Goal: Task Accomplishment & Management: Manage account settings

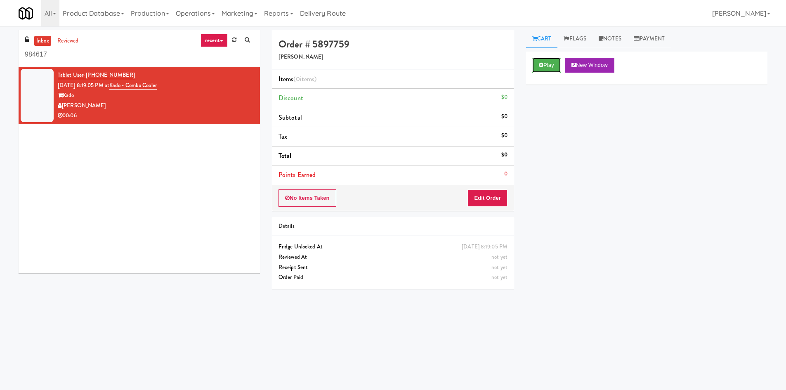
drag, startPoint x: 544, startPoint y: 65, endPoint x: 543, endPoint y: 102, distance: 37.2
click at [543, 102] on div "Play New Window Primary Flag Clear Flag if unable to determine what was taken o…" at bounding box center [646, 207] width 241 height 310
click at [545, 63] on button "Play" at bounding box center [546, 65] width 28 height 15
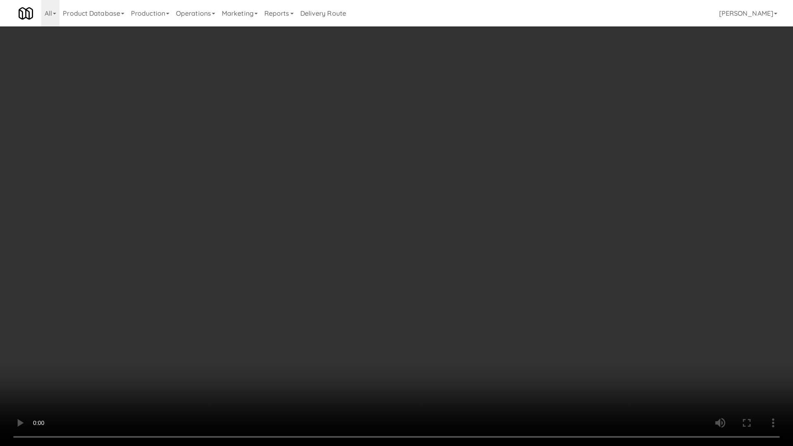
click at [379, 314] on video at bounding box center [396, 223] width 793 height 446
click at [456, 332] on video at bounding box center [396, 223] width 793 height 446
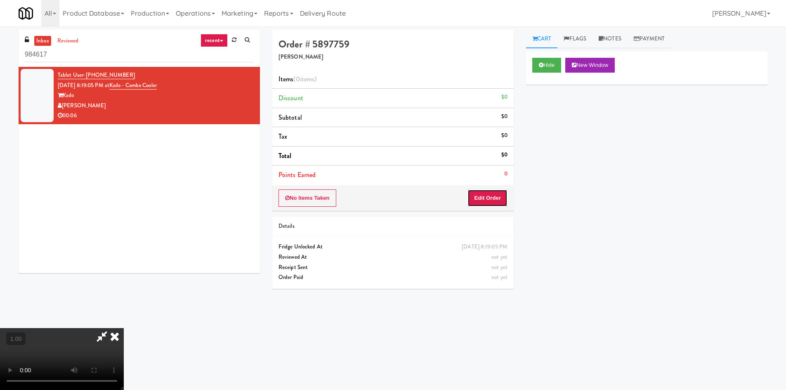
click at [499, 196] on button "Edit Order" at bounding box center [488, 197] width 40 height 17
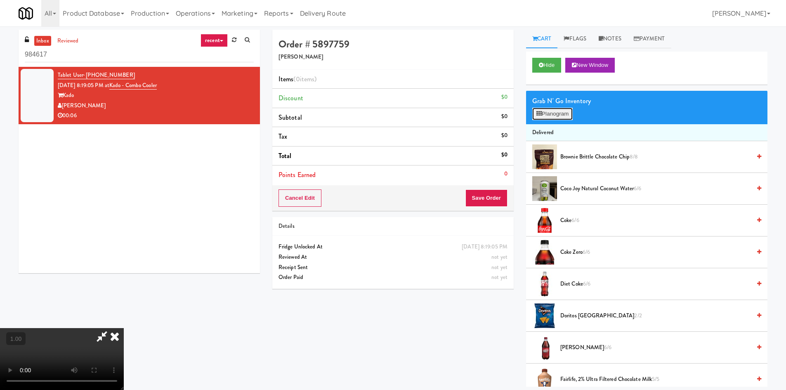
click at [551, 111] on button "Planogram" at bounding box center [552, 114] width 40 height 12
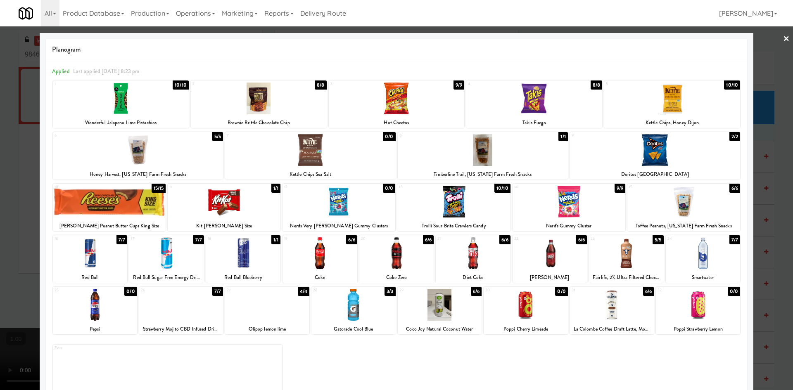
scroll to position [15, 0]
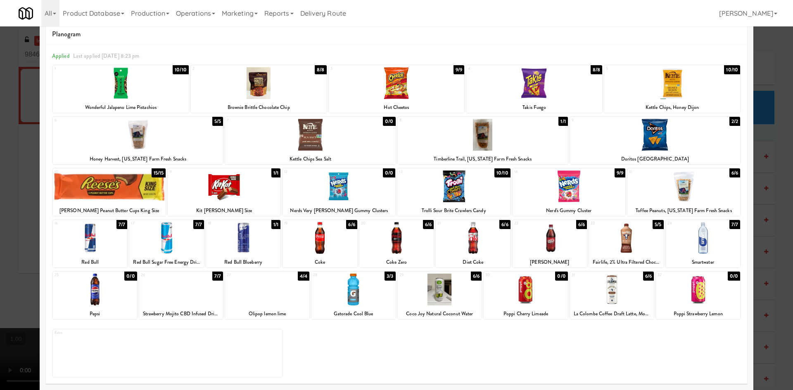
click at [182, 294] on div at bounding box center [181, 290] width 84 height 32
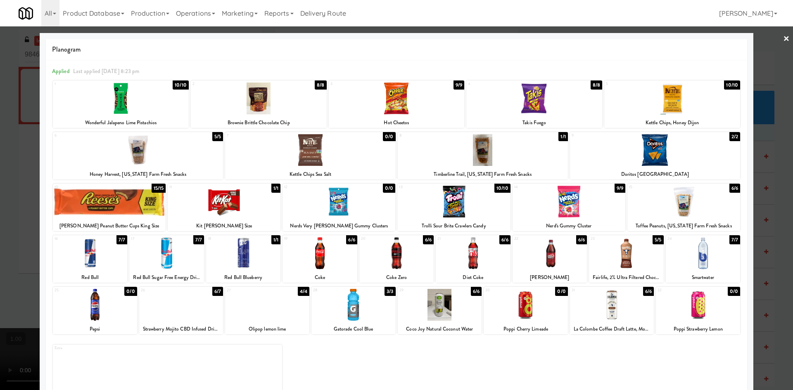
click at [783, 39] on link "×" at bounding box center [786, 39] width 7 height 26
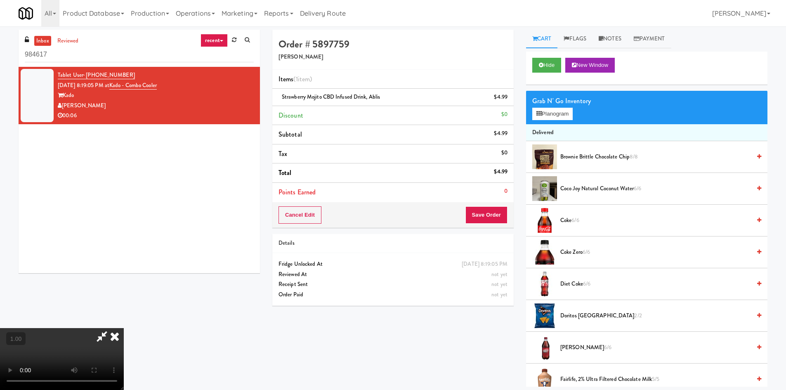
click at [124, 328] on icon at bounding box center [115, 336] width 18 height 17
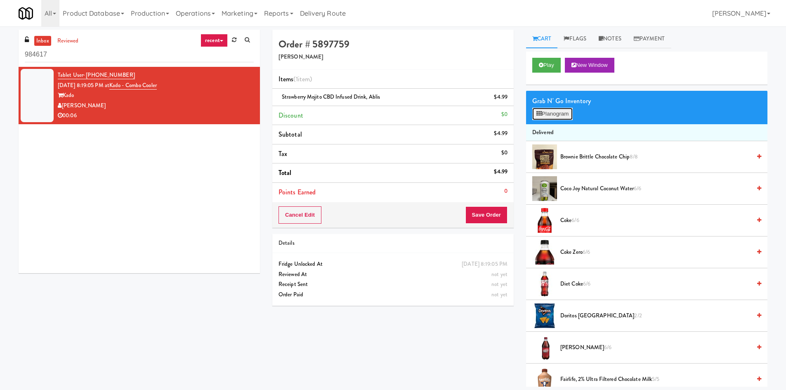
click at [560, 115] on button "Planogram" at bounding box center [552, 114] width 40 height 12
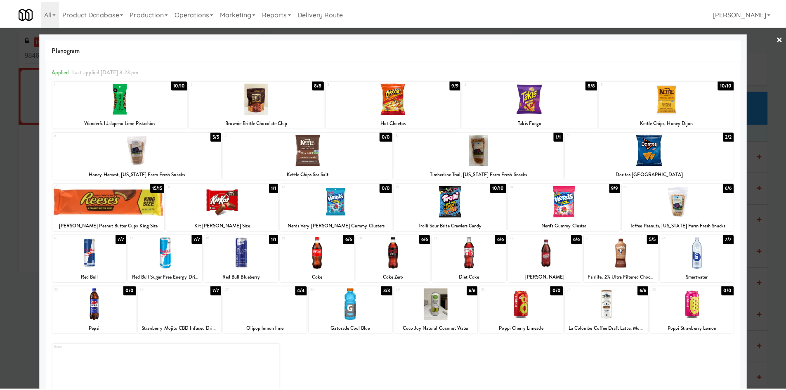
scroll to position [15, 0]
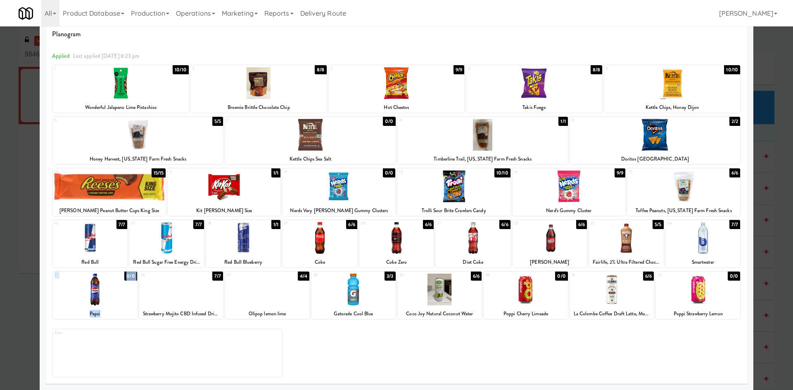
drag, startPoint x: 161, startPoint y: 299, endPoint x: 42, endPoint y: 295, distance: 119.8
click at [42, 295] on div "Planogram Applied Last applied [DATE] 8:23 pm 1 10/10 Wonderful Jalapeno Lime P…" at bounding box center [396, 204] width 713 height 372
click at [29, 298] on div at bounding box center [396, 195] width 793 height 390
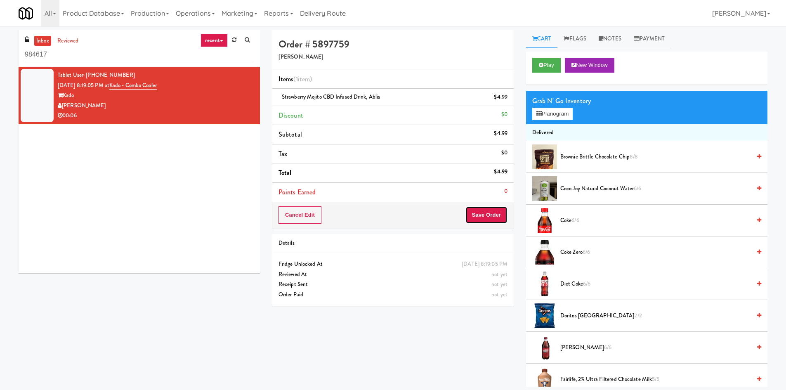
click at [476, 218] on button "Save Order" at bounding box center [487, 214] width 42 height 17
click at [540, 71] on button "Play" at bounding box center [546, 65] width 28 height 15
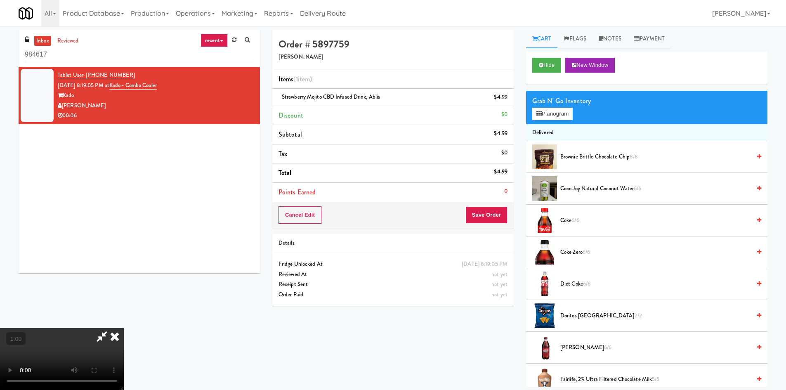
click at [124, 328] on video at bounding box center [62, 359] width 124 height 62
click at [124, 328] on icon at bounding box center [115, 336] width 18 height 17
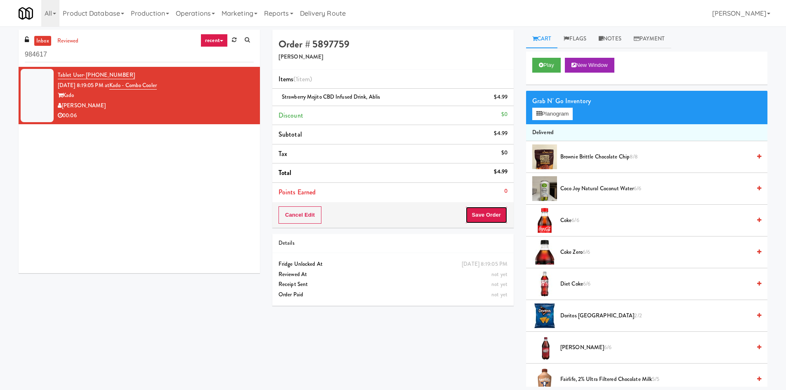
click at [490, 217] on button "Save Order" at bounding box center [487, 214] width 42 height 17
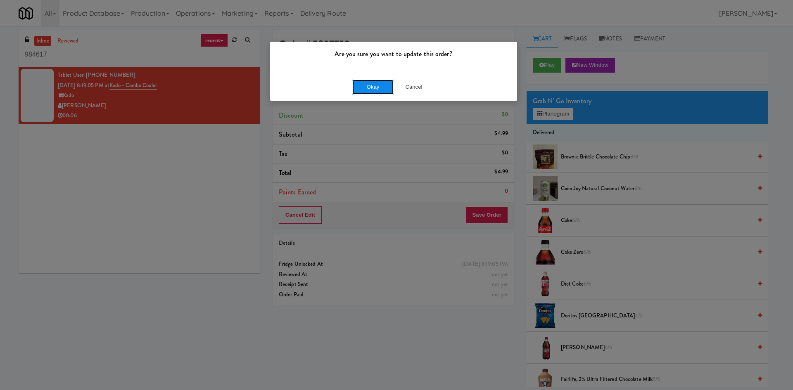
click at [371, 85] on button "Okay" at bounding box center [372, 87] width 41 height 15
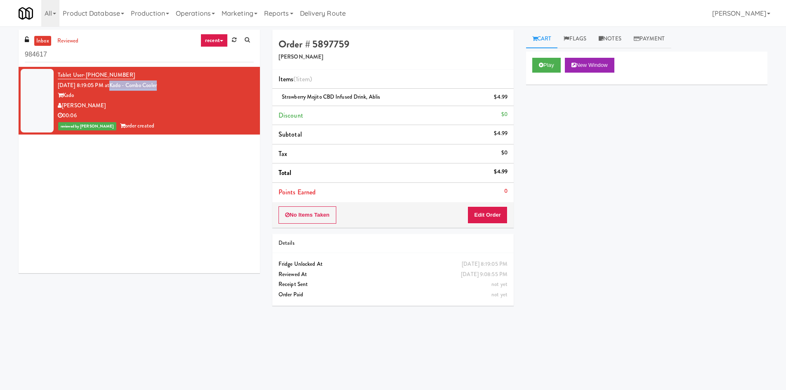
drag, startPoint x: 179, startPoint y: 86, endPoint x: 120, endPoint y: 87, distance: 59.0
click at [120, 87] on div "Tablet User · (971) 282-7914 [DATE] 8:19:05 PM at Kado - Combo Cooler [PERSON_N…" at bounding box center [156, 100] width 196 height 61
copy link "Kado - Combo Cooler"
click at [122, 60] on input "984617" at bounding box center [139, 54] width 229 height 15
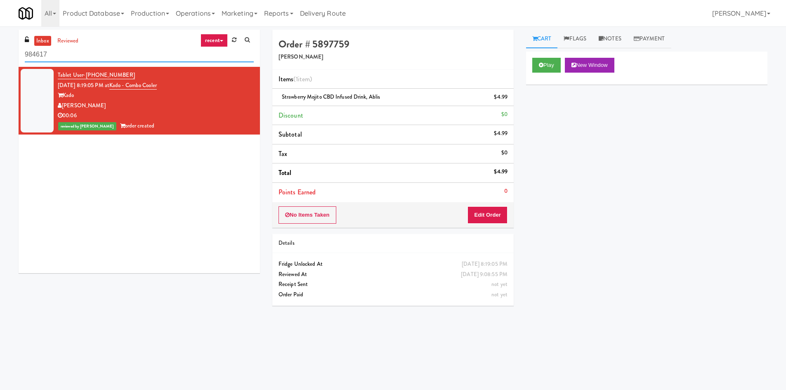
click at [122, 60] on input "984617" at bounding box center [139, 54] width 229 height 15
paste input "Kado - Combo Cooler"
type input "Kado - Combo Cooler"
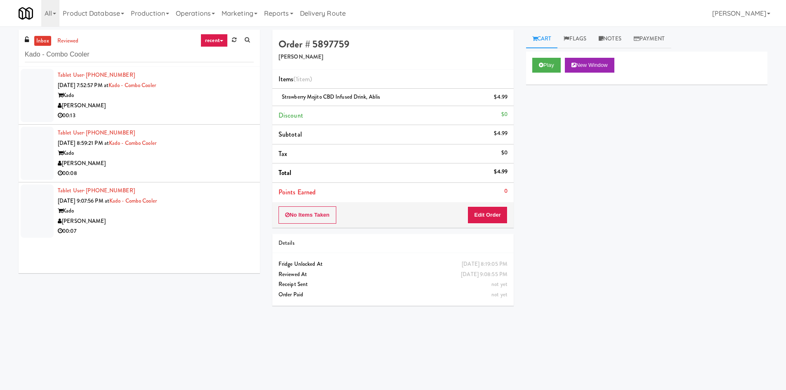
click at [192, 116] on div "00:13" at bounding box center [156, 116] width 196 height 10
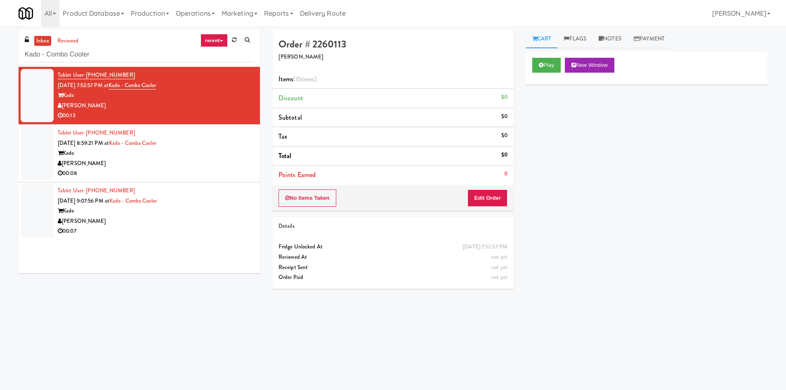
click at [542, 57] on div "Play New Window" at bounding box center [646, 68] width 241 height 33
click at [540, 70] on button "Play" at bounding box center [546, 65] width 28 height 15
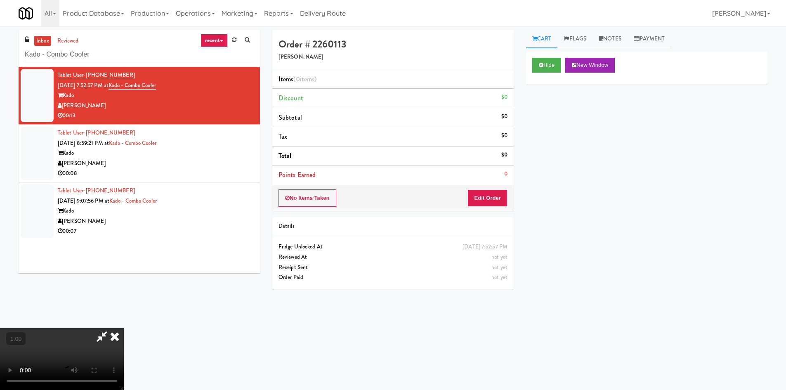
click at [124, 328] on video at bounding box center [62, 359] width 124 height 62
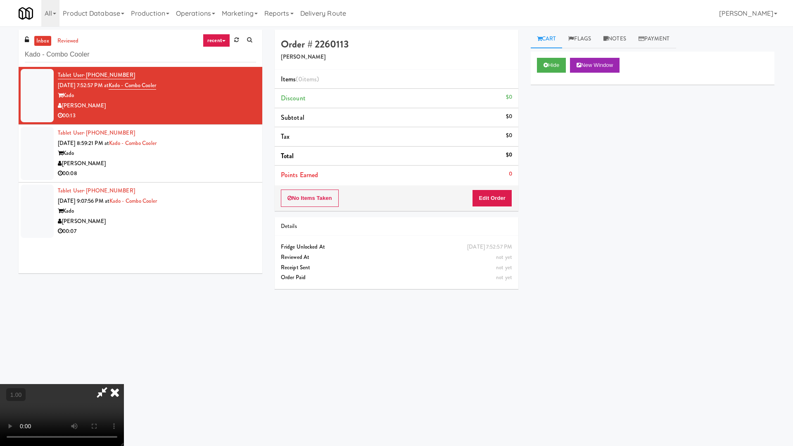
click at [124, 384] on video at bounding box center [62, 415] width 124 height 62
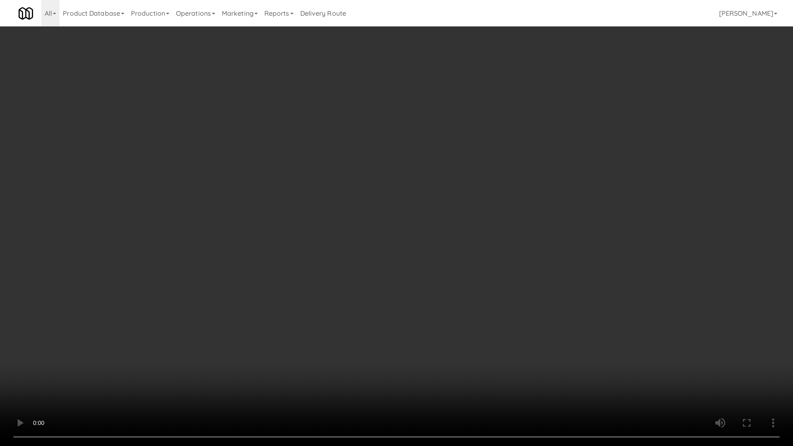
click at [471, 330] on video at bounding box center [396, 223] width 793 height 446
click at [295, 362] on video at bounding box center [396, 223] width 793 height 446
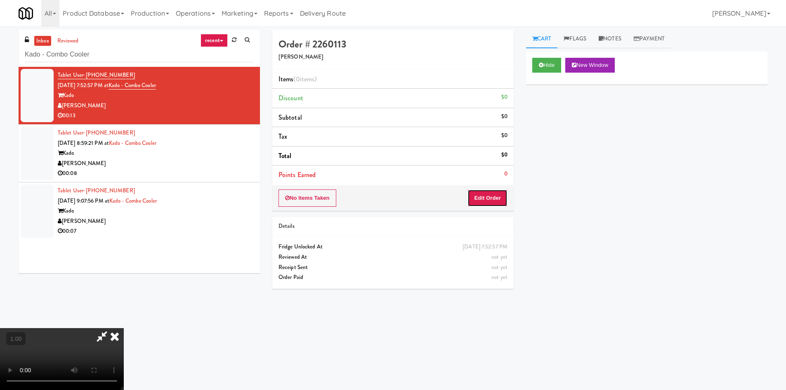
click at [490, 196] on button "Edit Order" at bounding box center [488, 197] width 40 height 17
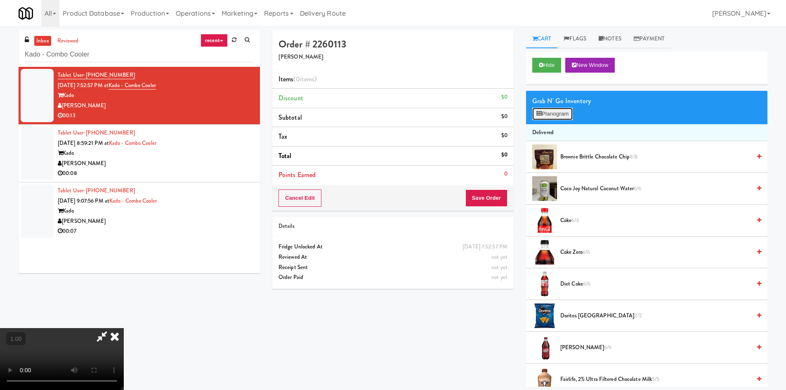
click at [551, 117] on button "Planogram" at bounding box center [552, 114] width 40 height 12
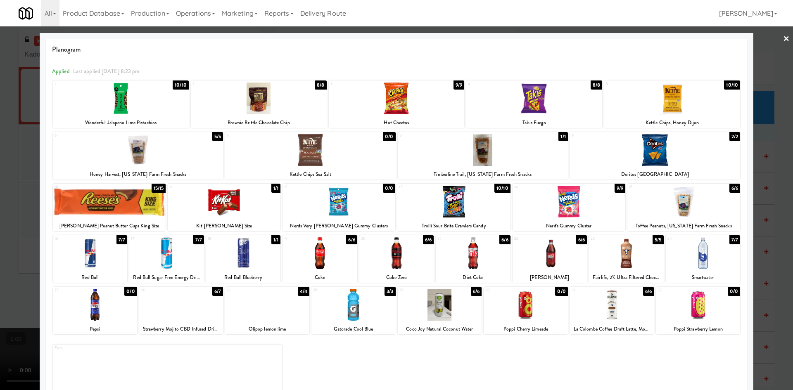
click at [466, 215] on div at bounding box center [453, 202] width 113 height 32
click at [783, 38] on link "×" at bounding box center [786, 39] width 7 height 26
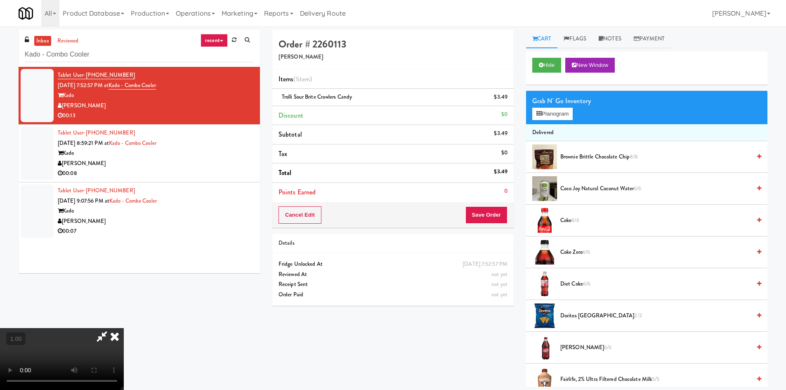
click at [124, 328] on video at bounding box center [62, 359] width 124 height 62
click at [124, 328] on icon at bounding box center [115, 336] width 18 height 17
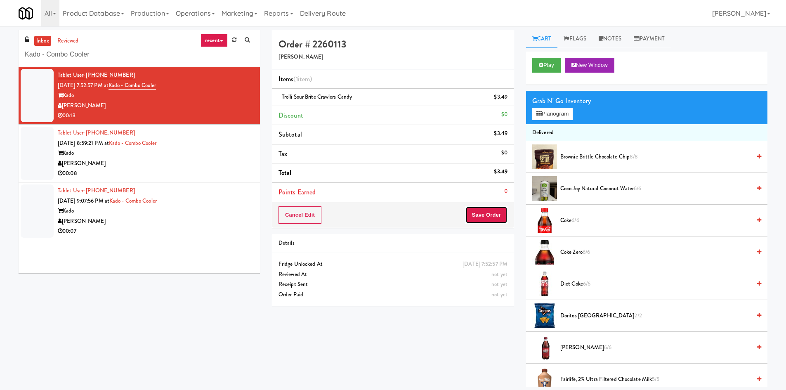
click at [487, 210] on button "Save Order" at bounding box center [487, 214] width 42 height 17
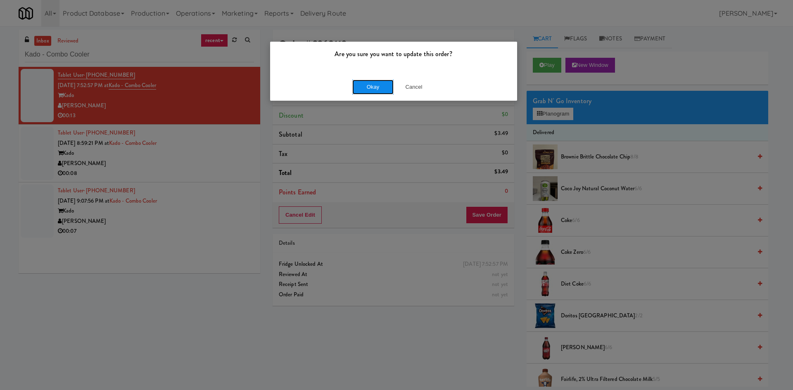
click at [381, 89] on button "Okay" at bounding box center [372, 87] width 41 height 15
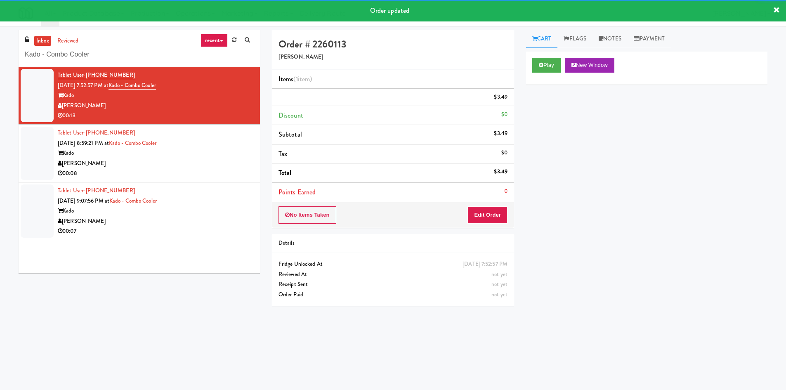
click at [189, 172] on div "Tablet User · (512) 843-5088 [DATE] 8:59:21 PM at Kado - Combo Cooler [PERSON_N…" at bounding box center [156, 153] width 196 height 51
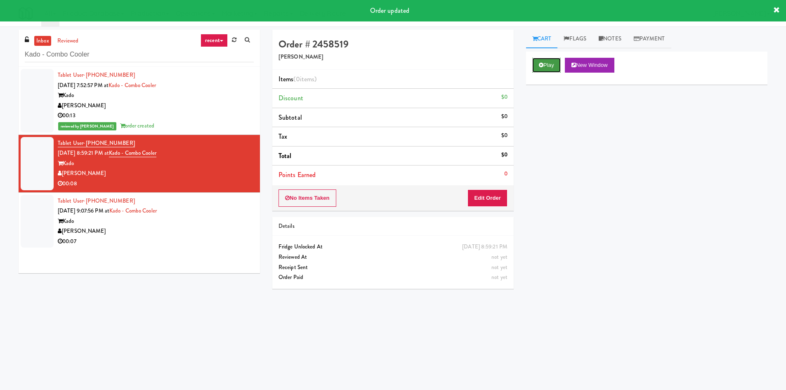
click at [548, 66] on button "Play" at bounding box center [546, 65] width 28 height 15
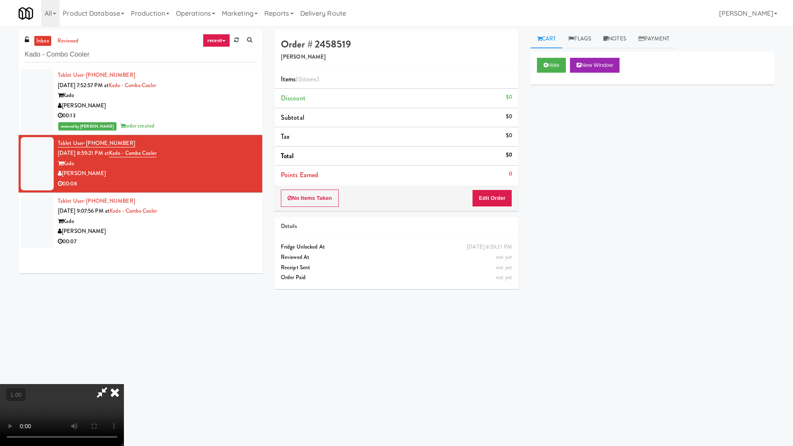
click at [124, 384] on video at bounding box center [62, 415] width 124 height 62
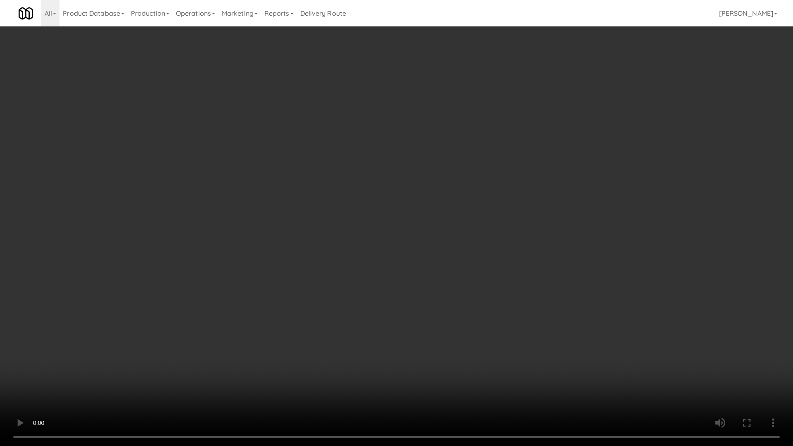
click at [557, 337] on video at bounding box center [396, 223] width 793 height 446
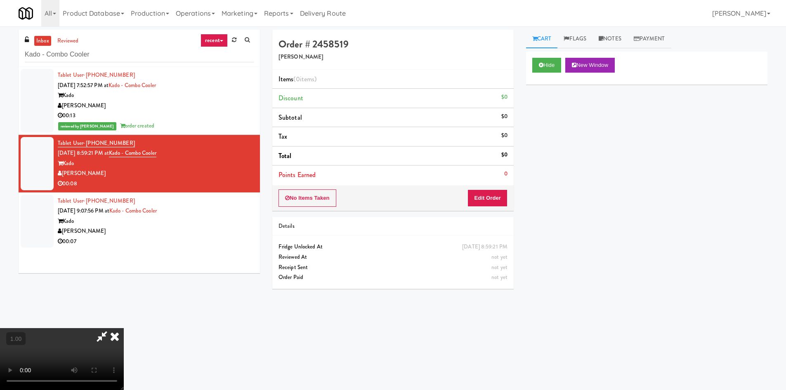
click at [124, 328] on icon at bounding box center [115, 336] width 18 height 17
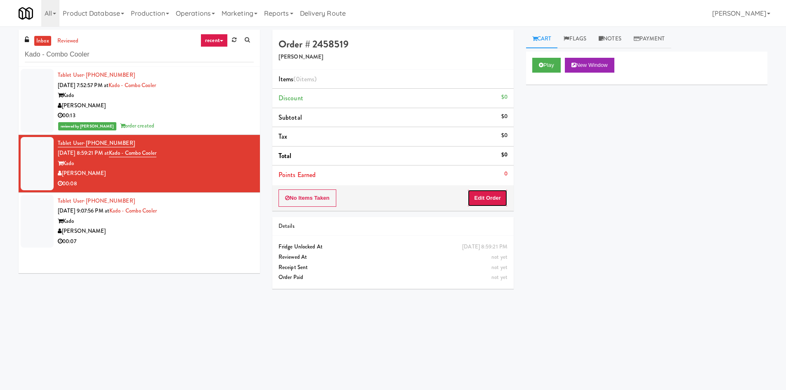
click at [483, 196] on button "Edit Order" at bounding box center [488, 197] width 40 height 17
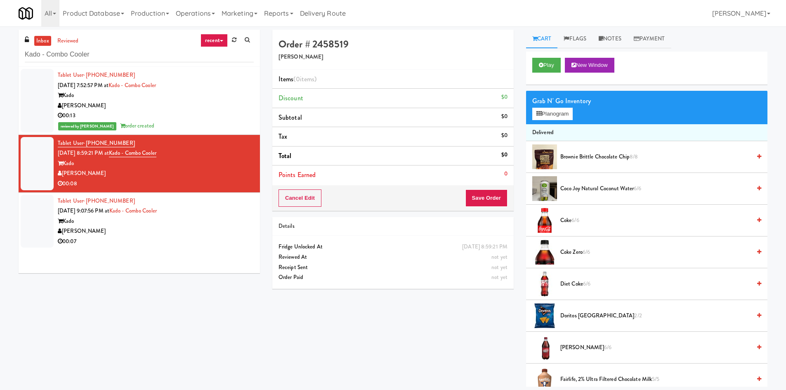
click at [490, 329] on div "Order # 2458519 Davey Vending Items (0 items ) Discount $0 Subtotal $0 Tax $0 T…" at bounding box center [520, 208] width 508 height 357
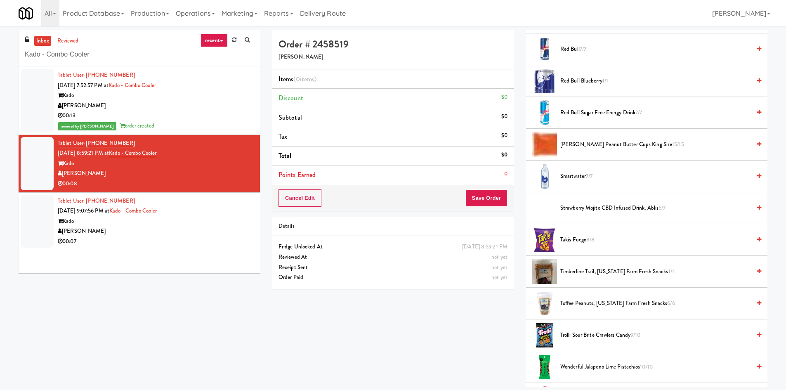
click at [627, 211] on span "Strawberry Mojito CBD Infused Drink, Ablis 6/7" at bounding box center [656, 208] width 191 height 10
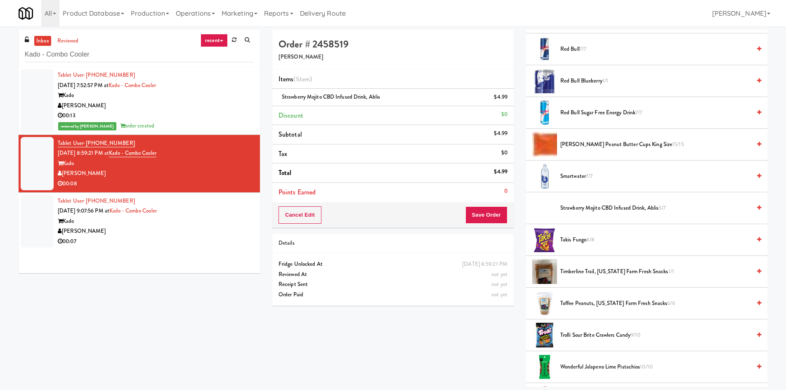
click at [627, 211] on span "Strawberry Mojito CBD Infused Drink, Ablis 5/7" at bounding box center [656, 208] width 191 height 10
click at [476, 217] on button "Save Order" at bounding box center [487, 214] width 42 height 17
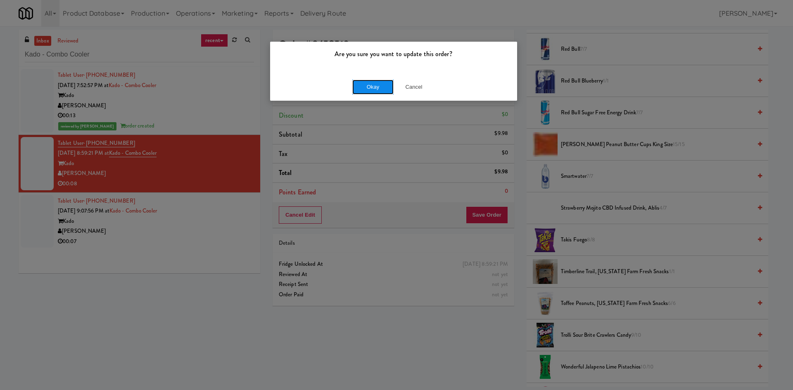
click at [367, 88] on button "Okay" at bounding box center [372, 87] width 41 height 15
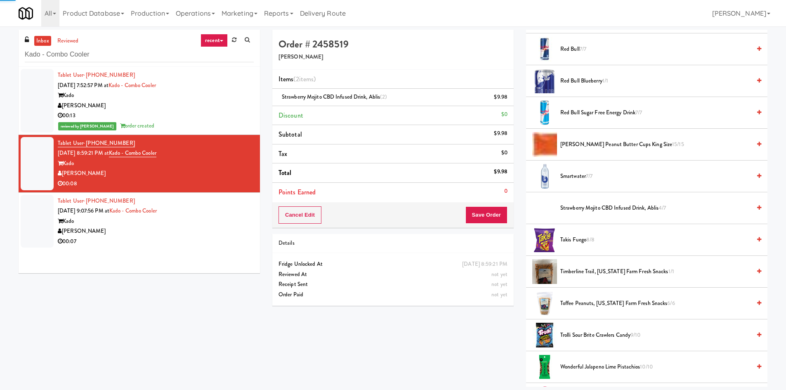
scroll to position [0, 0]
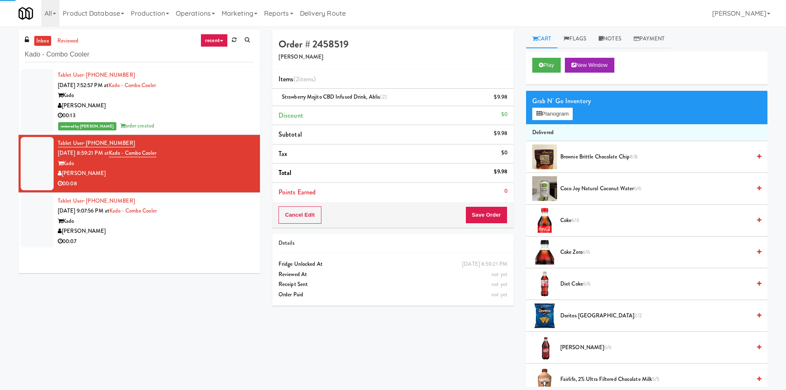
click at [211, 219] on div "Kado" at bounding box center [156, 221] width 196 height 10
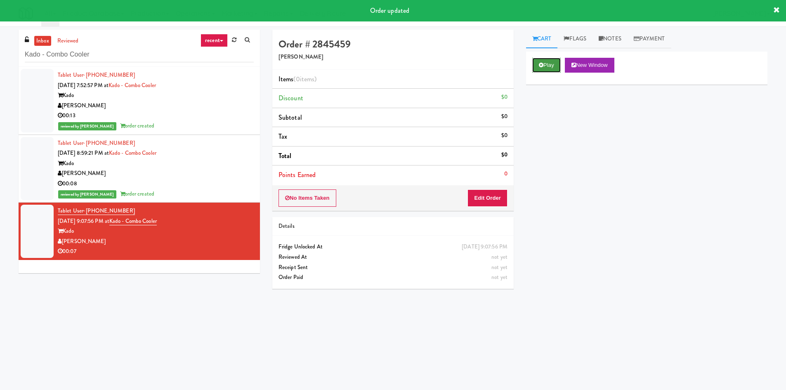
click at [540, 63] on icon at bounding box center [541, 64] width 5 height 5
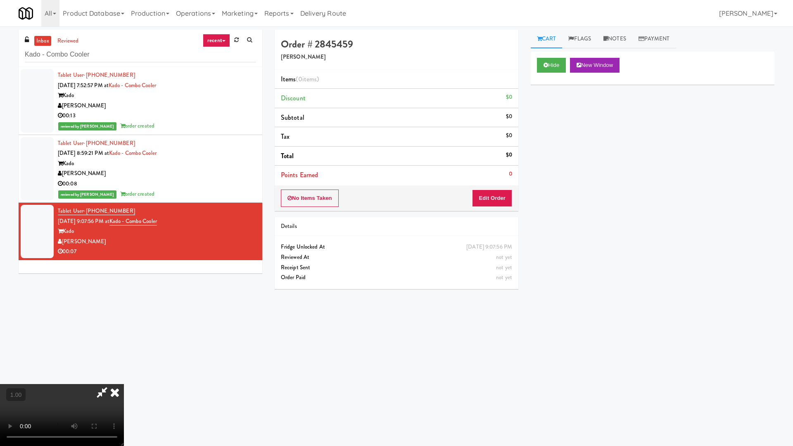
click at [124, 384] on video at bounding box center [62, 415] width 124 height 62
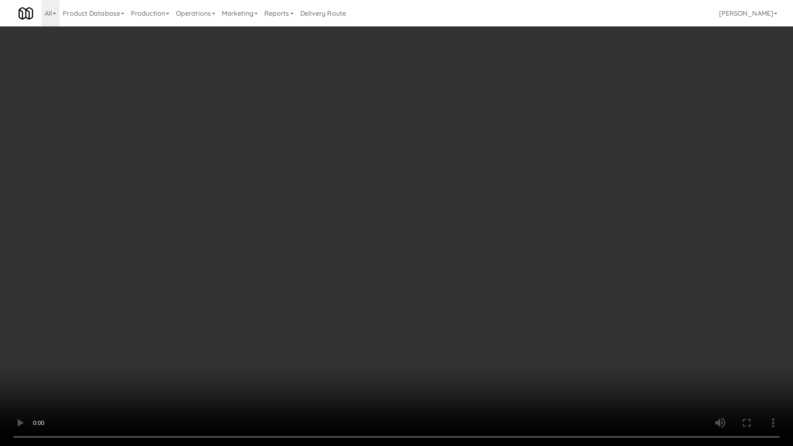
click at [510, 317] on video at bounding box center [396, 223] width 793 height 446
click at [452, 314] on video at bounding box center [396, 223] width 793 height 446
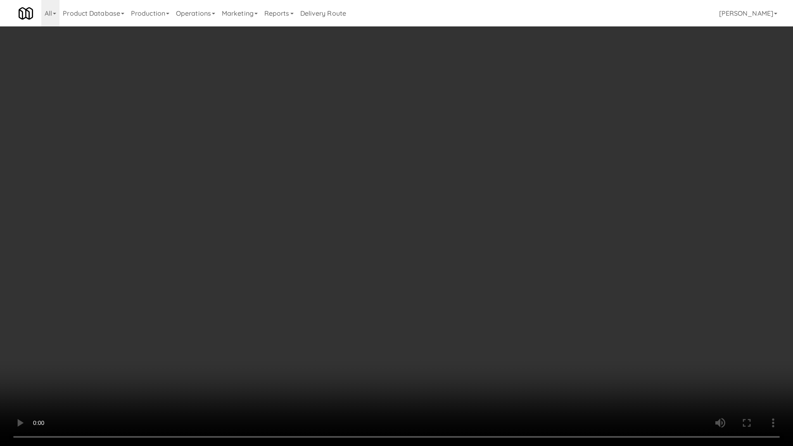
click at [452, 314] on video at bounding box center [396, 223] width 793 height 446
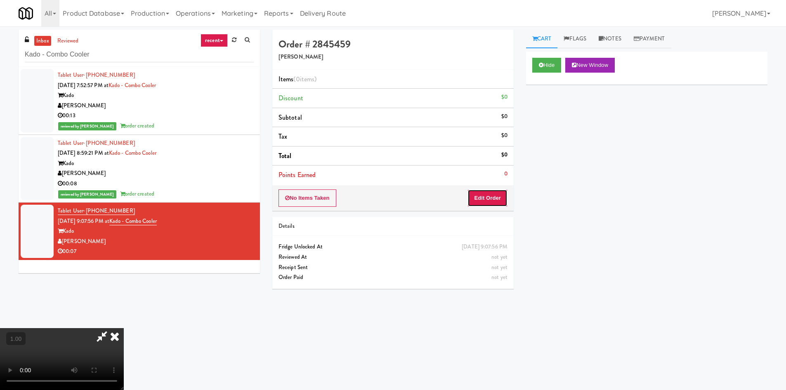
click at [499, 203] on button "Edit Order" at bounding box center [488, 197] width 40 height 17
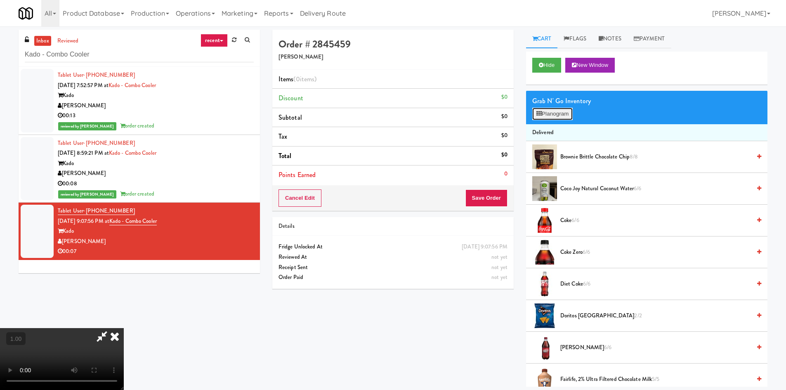
click at [541, 118] on button "Planogram" at bounding box center [552, 114] width 40 height 12
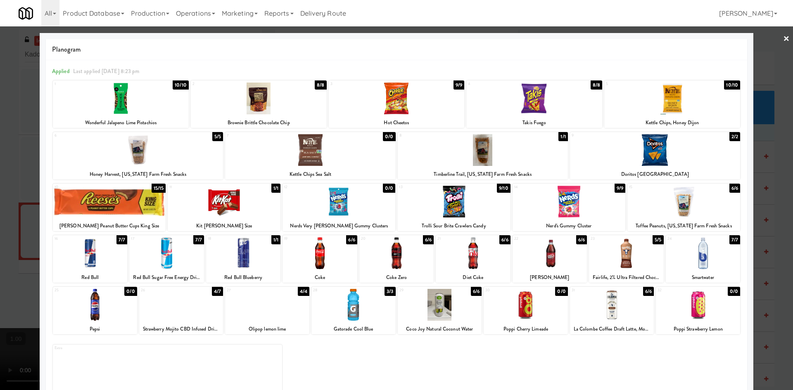
click at [567, 215] on div at bounding box center [568, 202] width 113 height 32
click at [37, 289] on div at bounding box center [396, 195] width 793 height 390
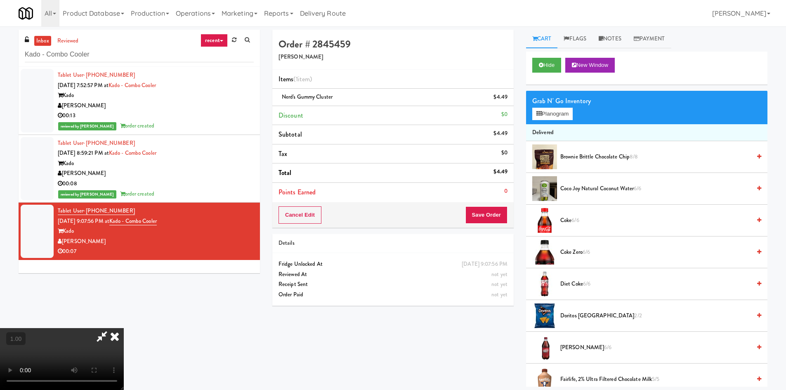
click at [74, 328] on video at bounding box center [62, 359] width 124 height 62
click at [124, 328] on video at bounding box center [62, 359] width 124 height 62
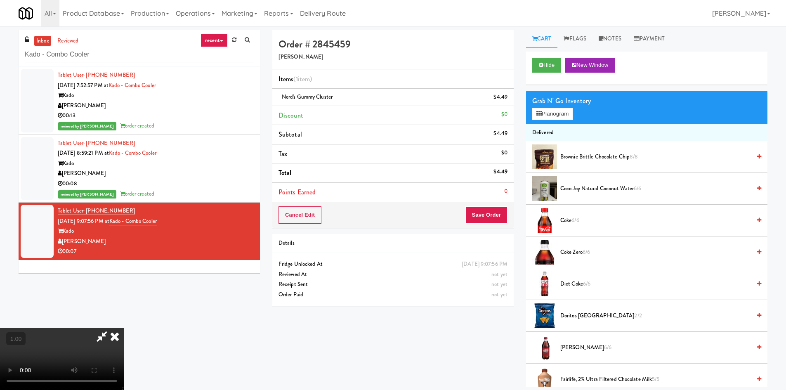
click at [124, 328] on video at bounding box center [62, 359] width 124 height 62
click at [560, 117] on button "Planogram" at bounding box center [552, 114] width 40 height 12
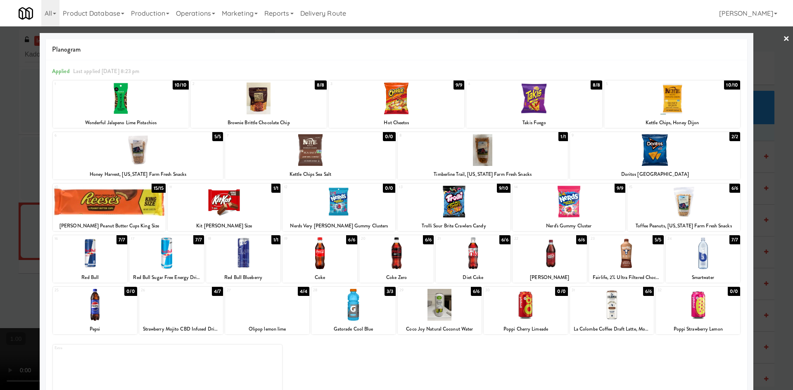
click at [324, 250] on div at bounding box center [319, 253] width 74 height 32
click at [783, 39] on link "×" at bounding box center [786, 39] width 7 height 26
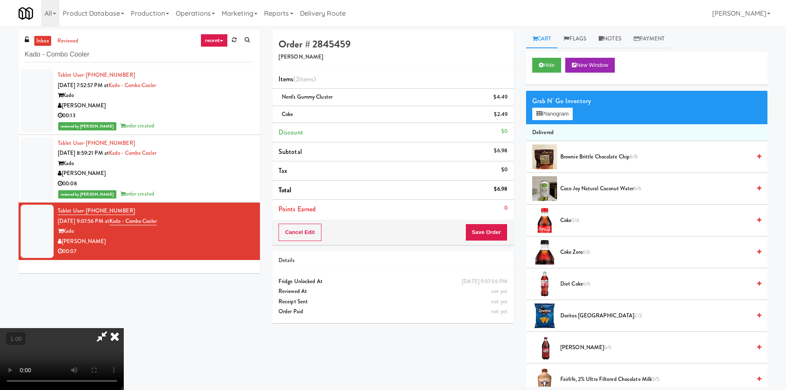
click at [124, 328] on video at bounding box center [62, 359] width 124 height 62
click at [124, 328] on icon at bounding box center [115, 336] width 18 height 17
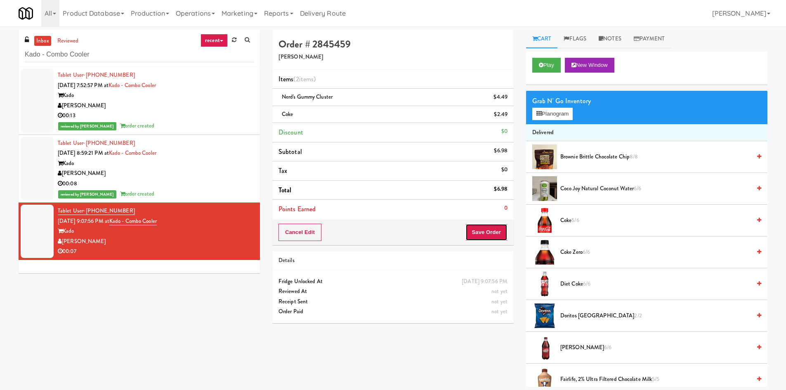
click at [484, 234] on button "Save Order" at bounding box center [487, 232] width 42 height 17
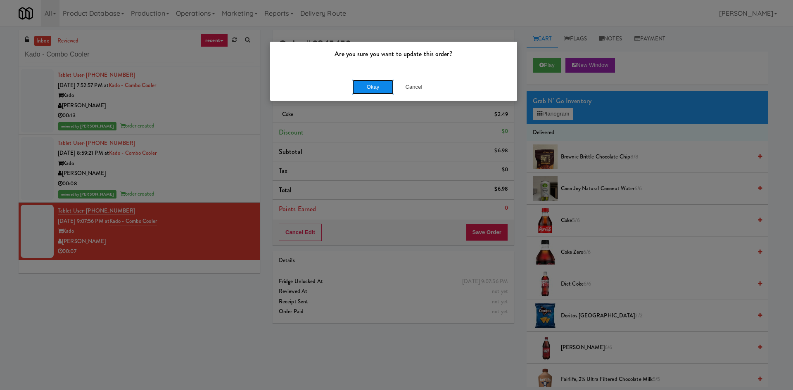
click at [377, 92] on button "Okay" at bounding box center [372, 87] width 41 height 15
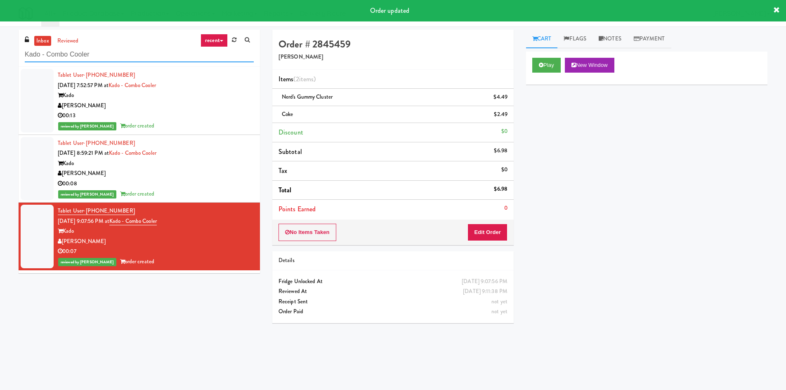
click at [220, 52] on input "Kado - Combo Cooler" at bounding box center [139, 54] width 229 height 15
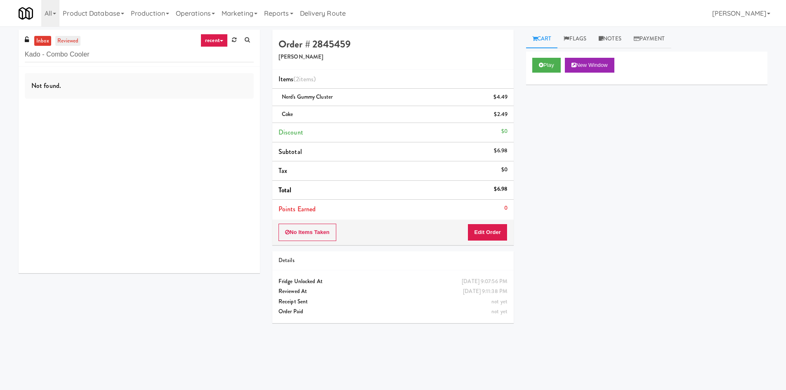
click at [66, 42] on link "reviewed" at bounding box center [68, 41] width 26 height 10
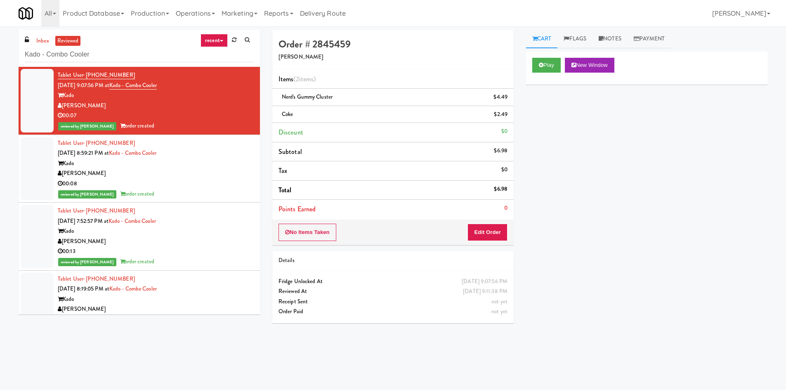
click at [198, 292] on div "Tablet User · (971) 282-7914 [DATE] 8:19:05 PM at Kado - Combo Cooler [PERSON_N…" at bounding box center [156, 304] width 196 height 61
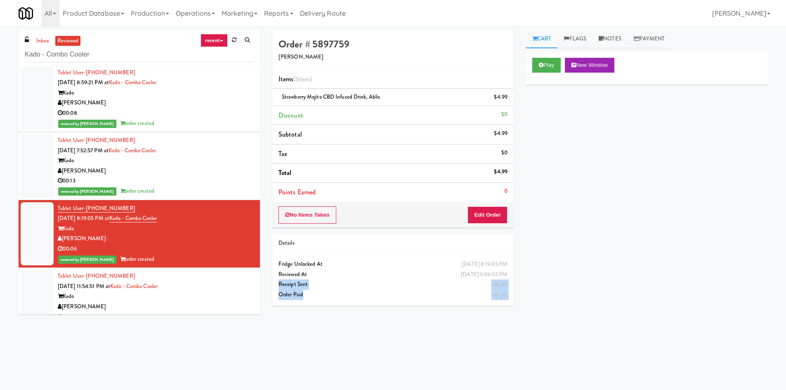
drag, startPoint x: 421, startPoint y: 272, endPoint x: 511, endPoint y: 307, distance: 97.0
click at [511, 307] on div "Order # 5897759 Davey Vending Items (1 item ) Strawberry Mojito CBD Infused Dri…" at bounding box center [393, 171] width 254 height 282
drag, startPoint x: 511, startPoint y: 307, endPoint x: 410, endPoint y: 262, distance: 110.7
click at [410, 262] on div "Order # 5897759 Davey Vending Items (1 item ) Strawberry Mojito CBD Infused Dri…" at bounding box center [393, 171] width 254 height 282
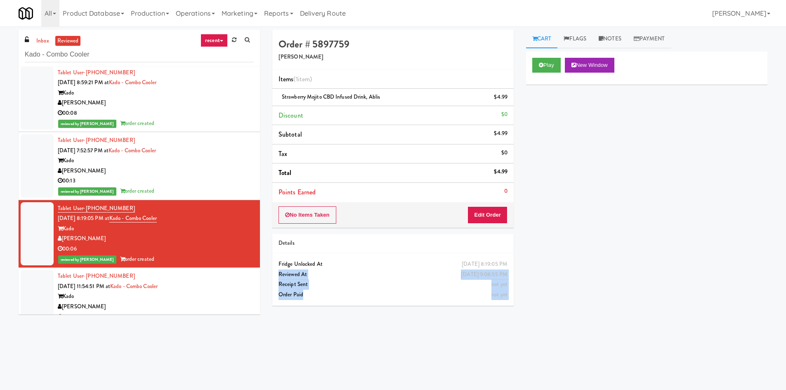
click at [410, 270] on div "Reviewed At" at bounding box center [393, 275] width 229 height 10
drag, startPoint x: 411, startPoint y: 266, endPoint x: 496, endPoint y: 296, distance: 90.0
click at [496, 296] on div "[DATE] 8:19:05 PM Fridge Unlocked At [DATE] 9:08:55 PM Reviewed At not yet Rece…" at bounding box center [392, 279] width 241 height 53
click at [496, 296] on span "not yet" at bounding box center [500, 295] width 16 height 8
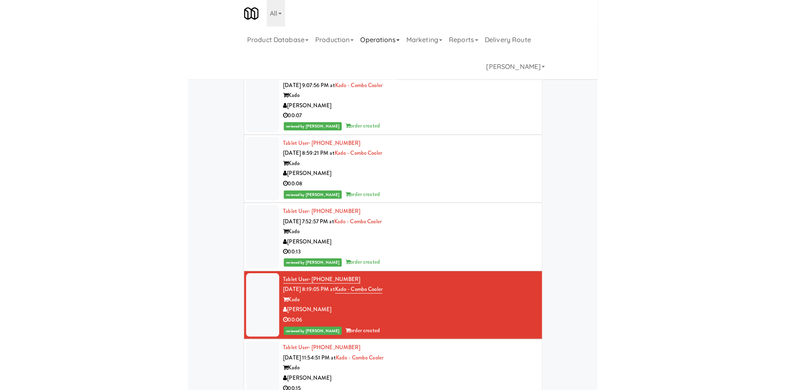
scroll to position [71, 0]
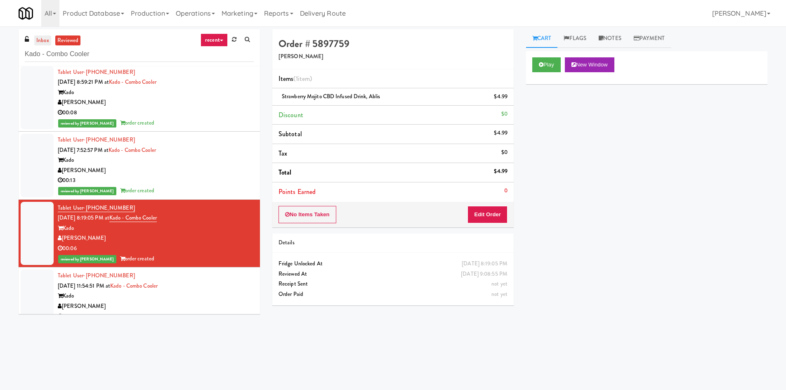
click at [44, 42] on link "inbox" at bounding box center [42, 40] width 17 height 10
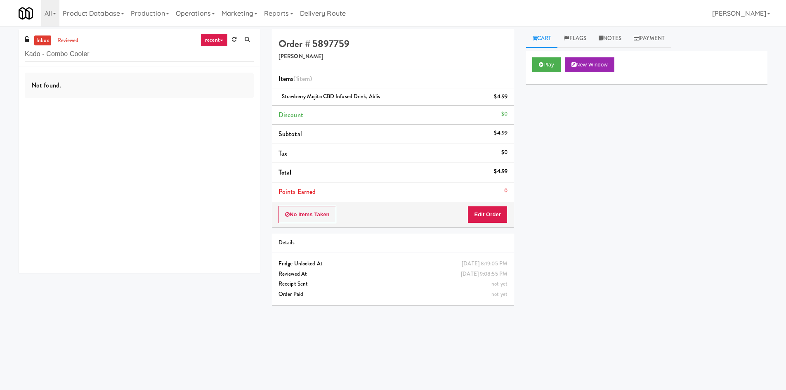
scroll to position [0, 0]
click at [45, 54] on input "Kado - Combo Cooler" at bounding box center [139, 54] width 229 height 15
